Goal: Task Accomplishment & Management: Manage account settings

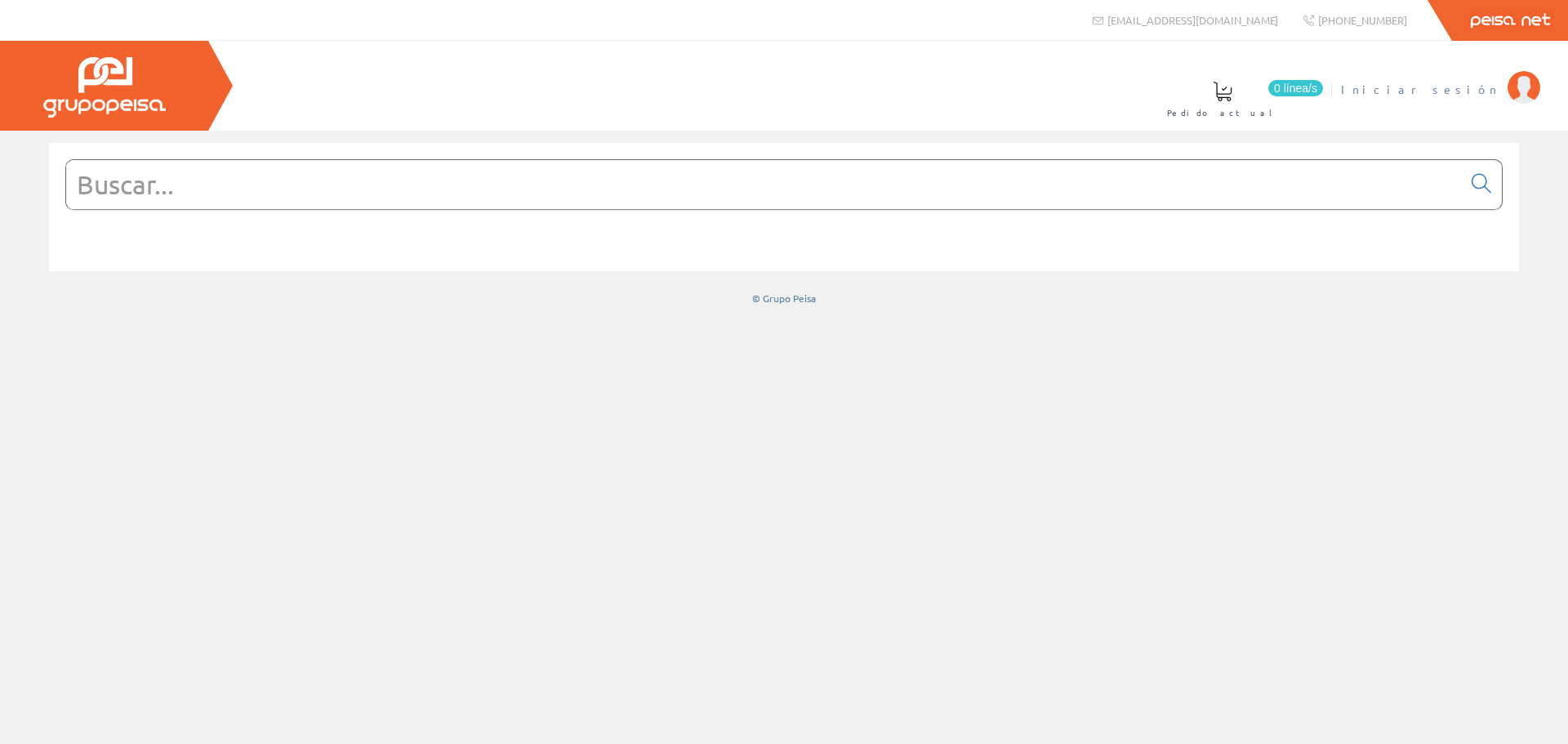
click at [1473, 97] on span "Iniciar sesión" at bounding box center [1420, 89] width 159 height 17
click at [1444, 93] on font "[PERSON_NAME]" at bounding box center [1424, 89] width 150 height 15
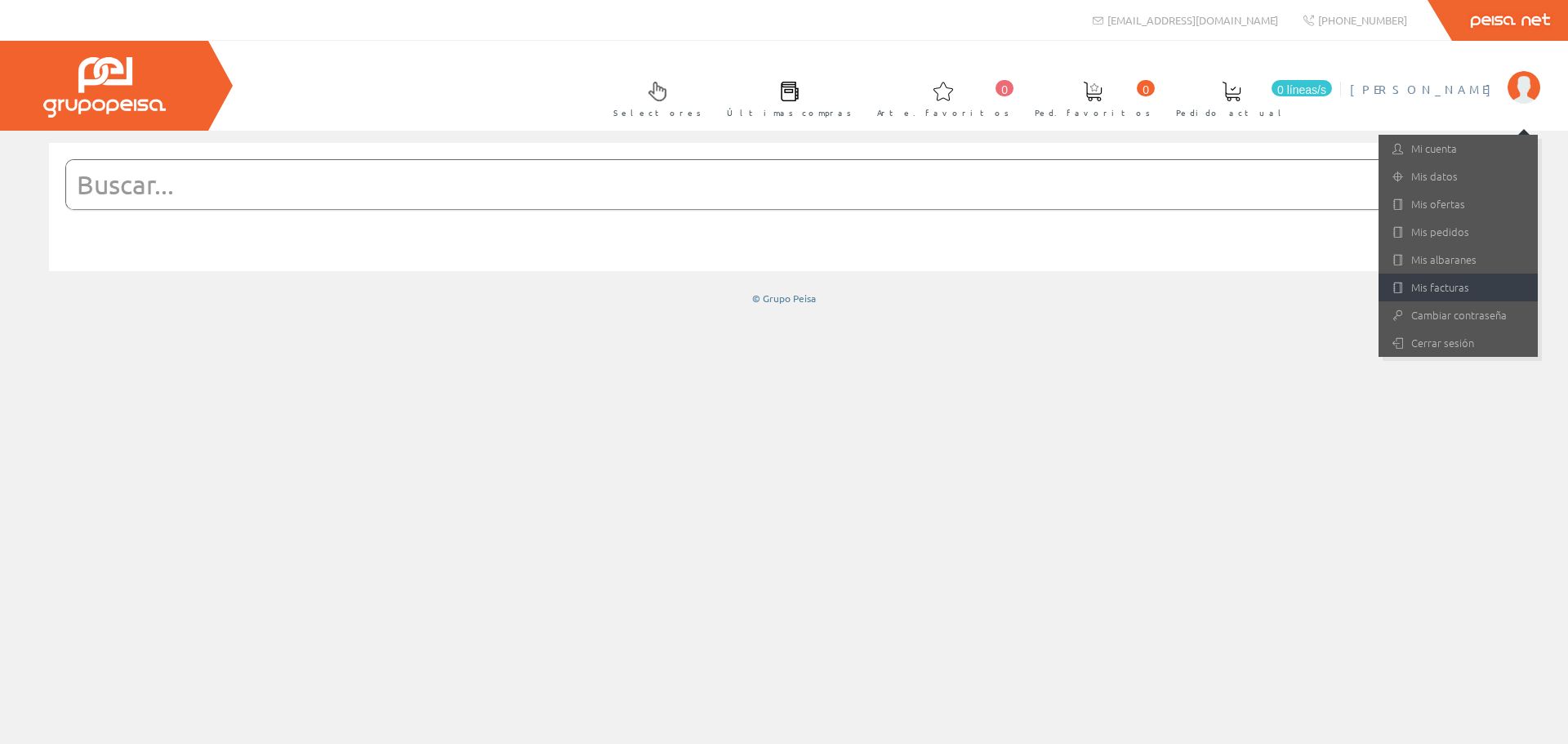
click at [1437, 282] on font "Mis facturas" at bounding box center [1440, 287] width 58 height 16
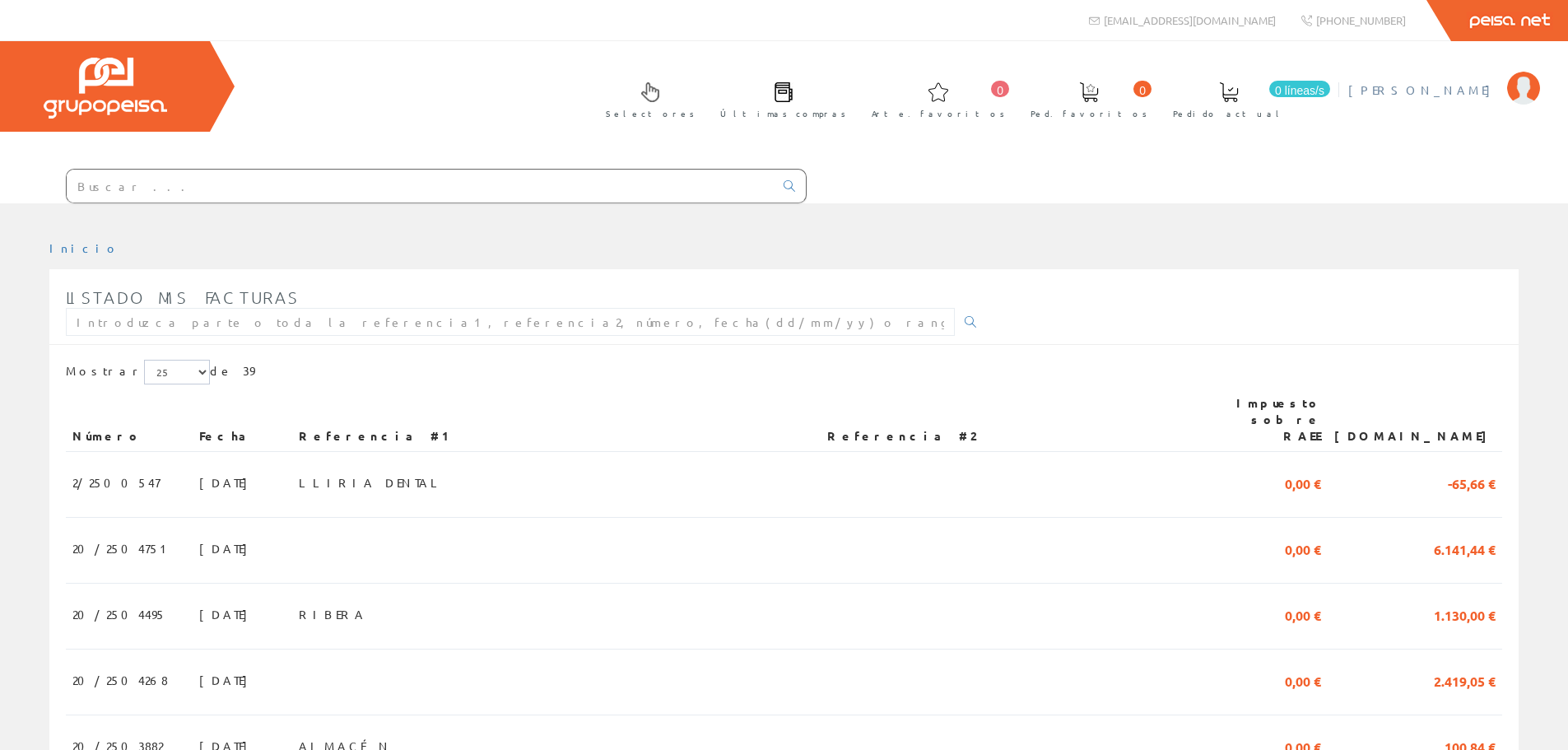
click at [1433, 89] on font "[PERSON_NAME]" at bounding box center [1423, 90] width 151 height 15
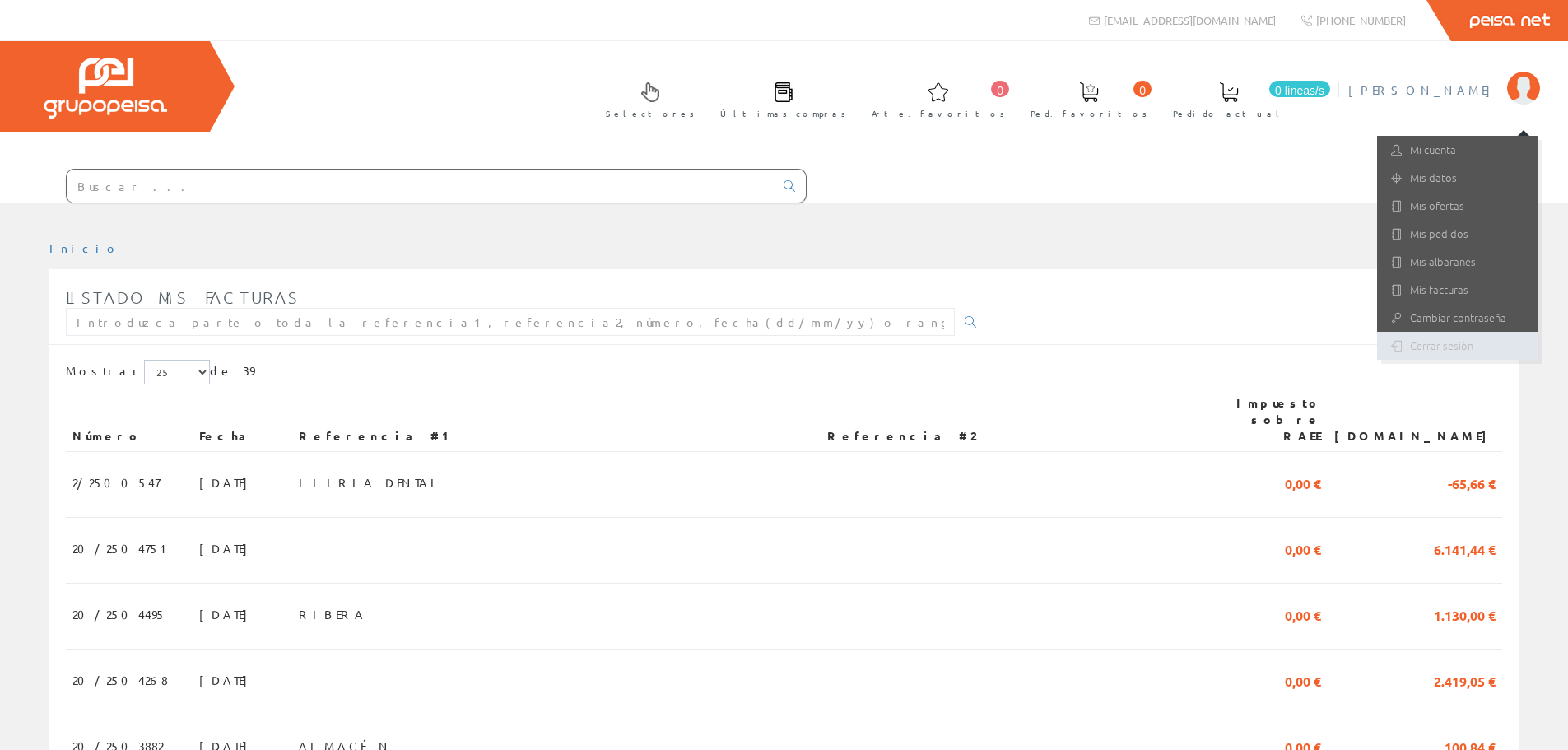
click at [1421, 343] on font "Cerrar sesión" at bounding box center [1441, 345] width 63 height 16
